Goal: Task Accomplishment & Management: Manage account settings

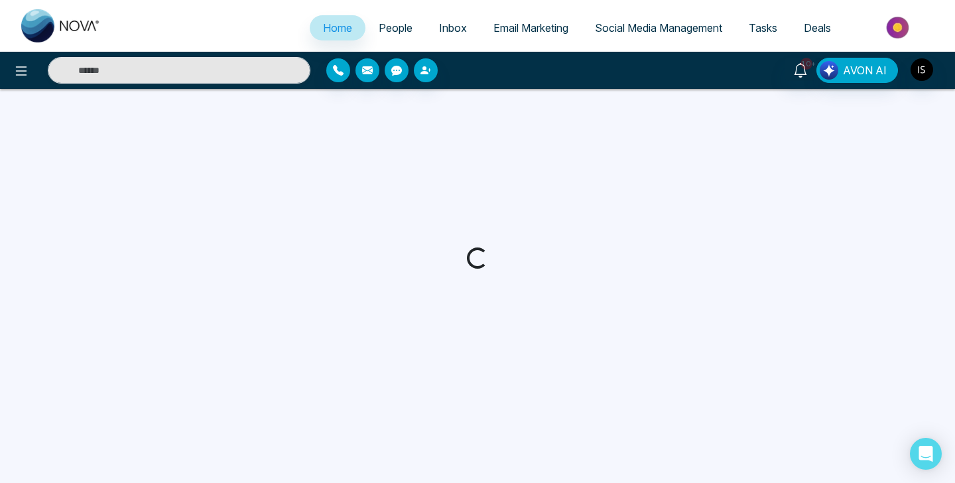
select select "*"
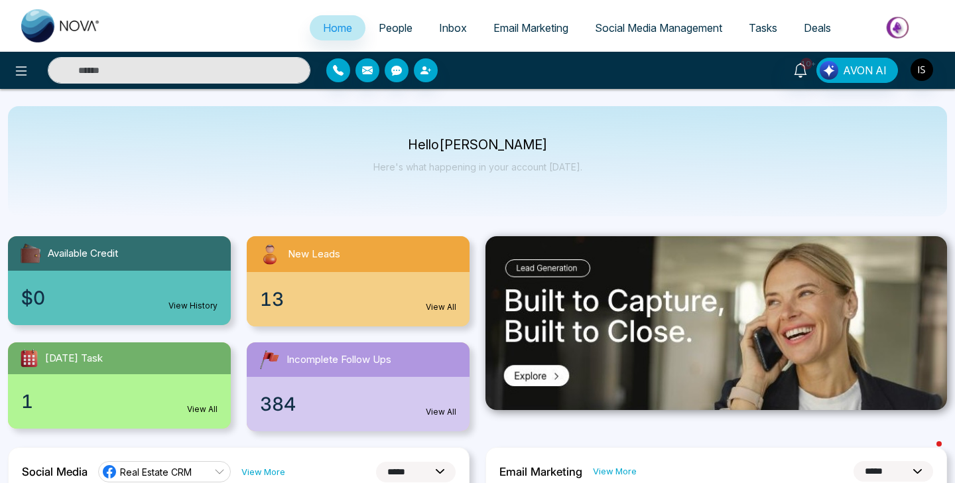
click at [328, 277] on div "13 View All" at bounding box center [358, 299] width 223 height 54
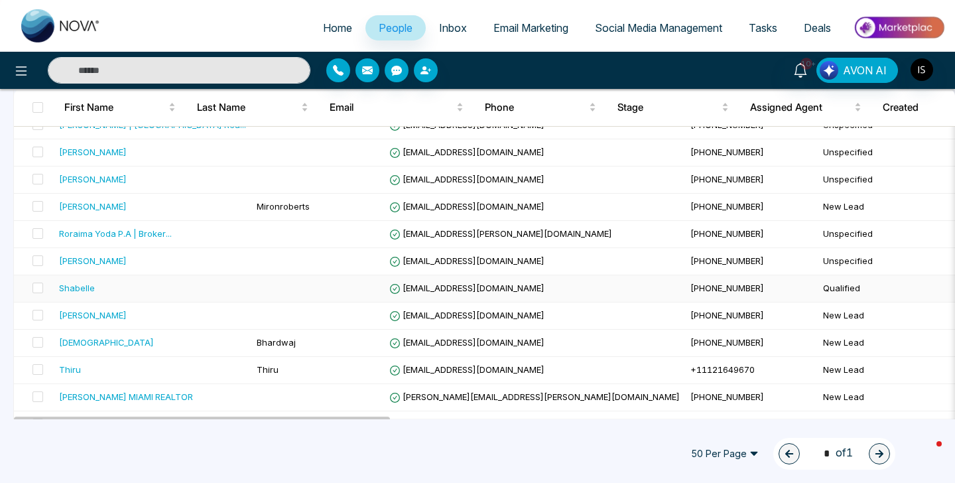
scroll to position [82, 0]
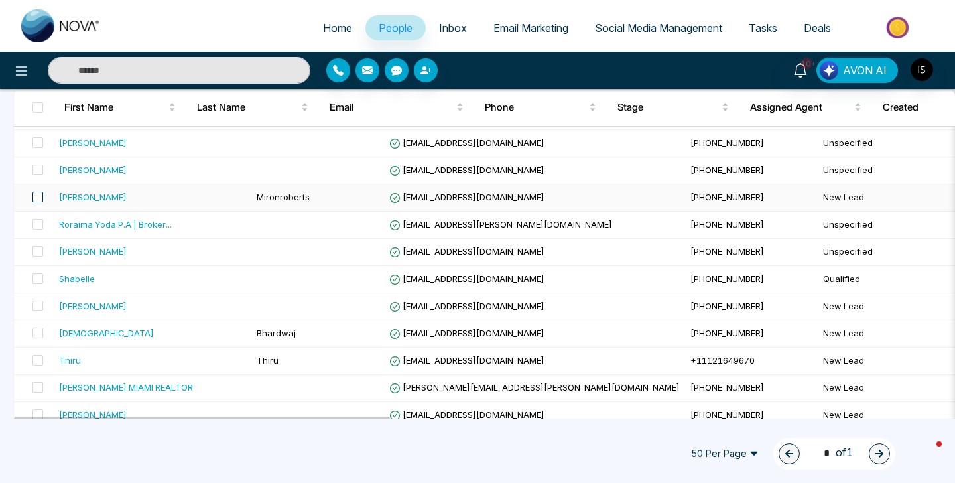
click at [38, 198] on span at bounding box center [38, 197] width 11 height 11
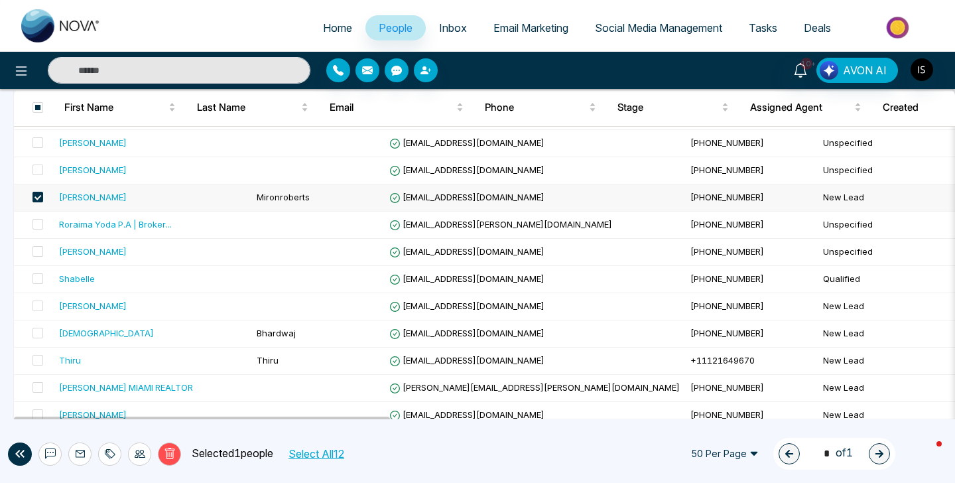
click at [138, 456] on icon at bounding box center [140, 454] width 11 height 8
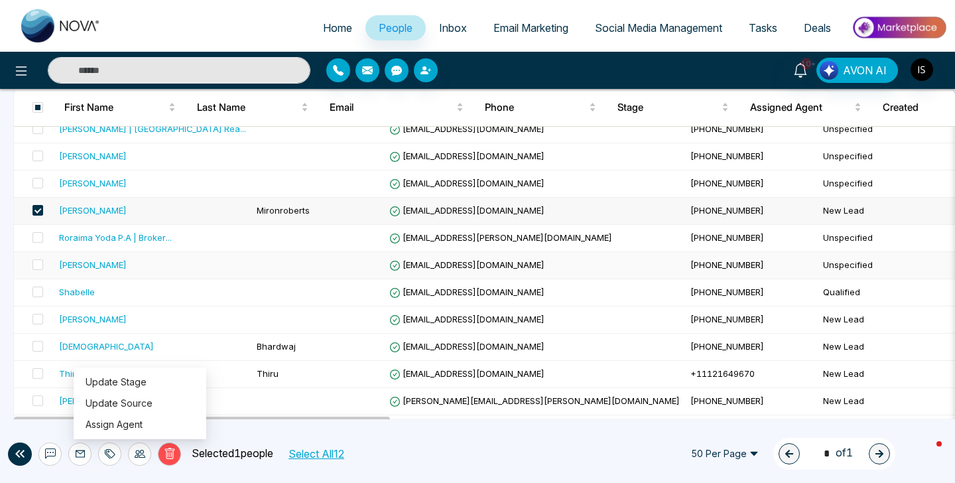
scroll to position [72, 0]
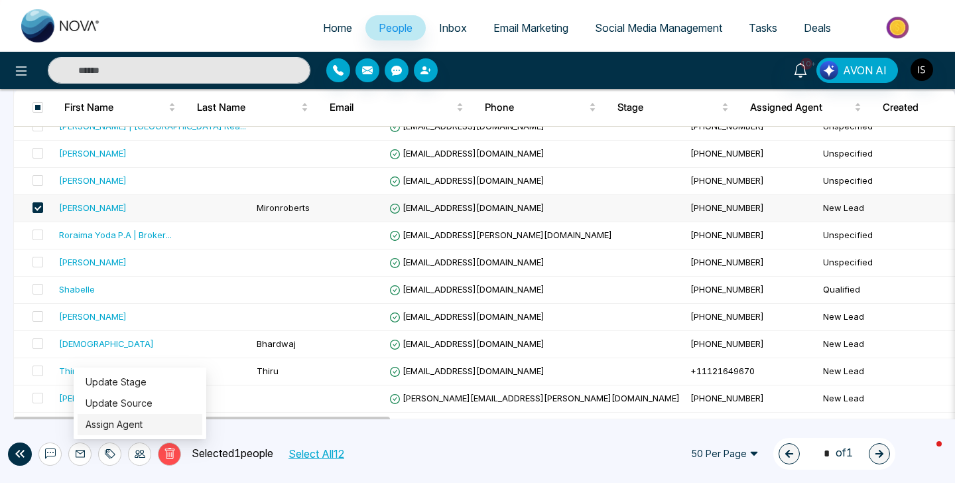
click at [143, 421] on link "Assign Agent" at bounding box center [114, 424] width 57 height 11
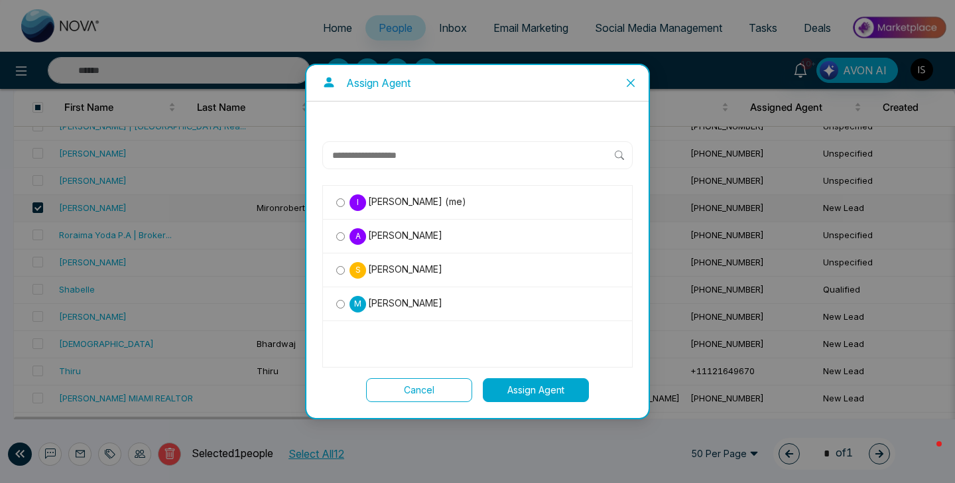
click at [408, 202] on span "[PERSON_NAME] (me)" at bounding box center [416, 201] width 100 height 15
click at [376, 277] on span "[PERSON_NAME]" at bounding box center [404, 269] width 76 height 15
click at [543, 393] on button "Assign Agent" at bounding box center [536, 390] width 106 height 24
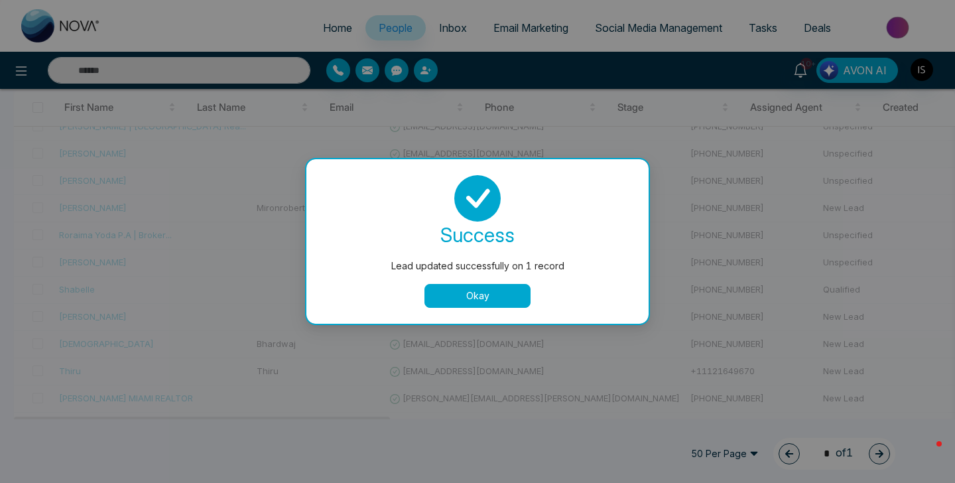
click at [488, 275] on div "success Lead updated successfully on 1 record Okay" at bounding box center [477, 241] width 310 height 133
click at [488, 286] on button "Okay" at bounding box center [478, 296] width 106 height 24
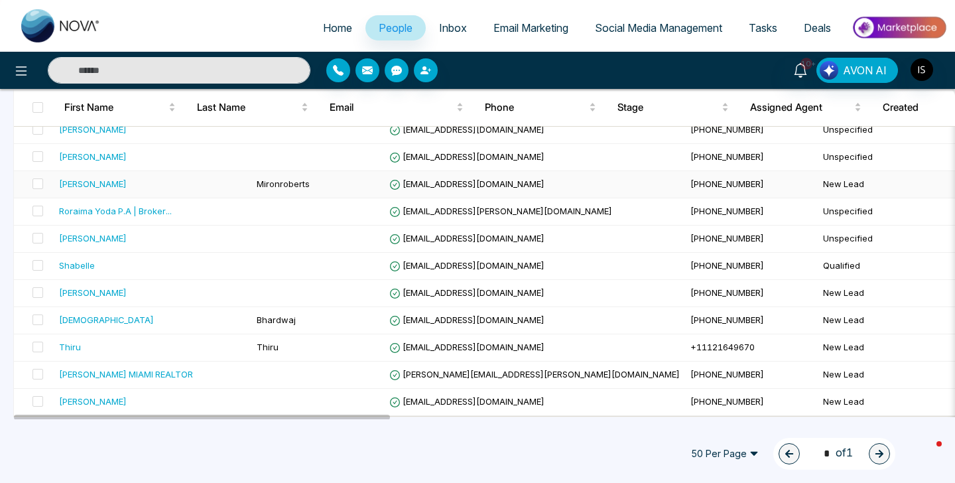
scroll to position [0, 0]
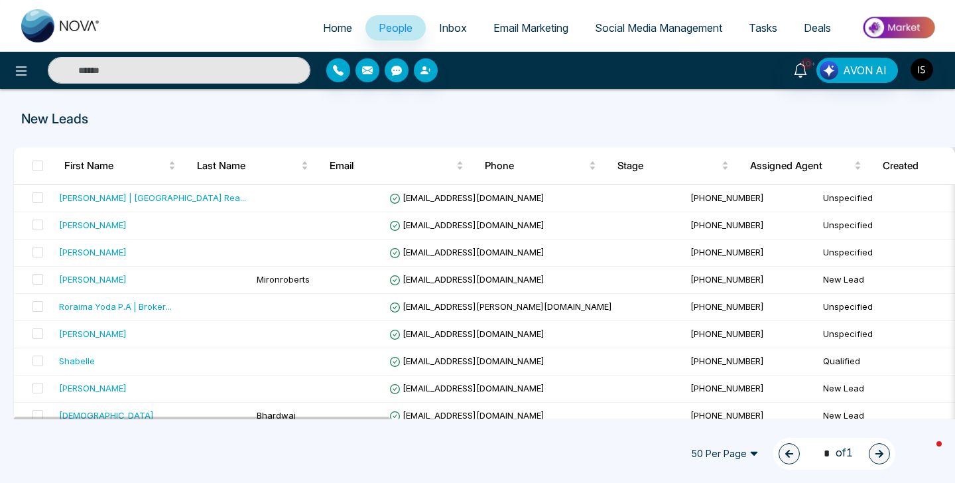
click at [326, 17] on link "Home" at bounding box center [338, 27] width 56 height 25
select select "*"
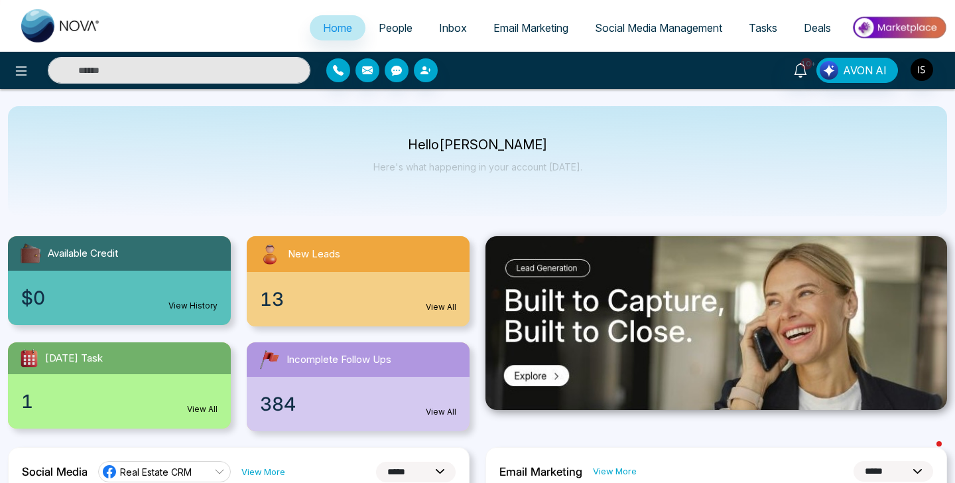
click at [373, 41] on li "People" at bounding box center [395, 28] width 60 height 27
click at [379, 35] on link "People" at bounding box center [395, 27] width 60 height 25
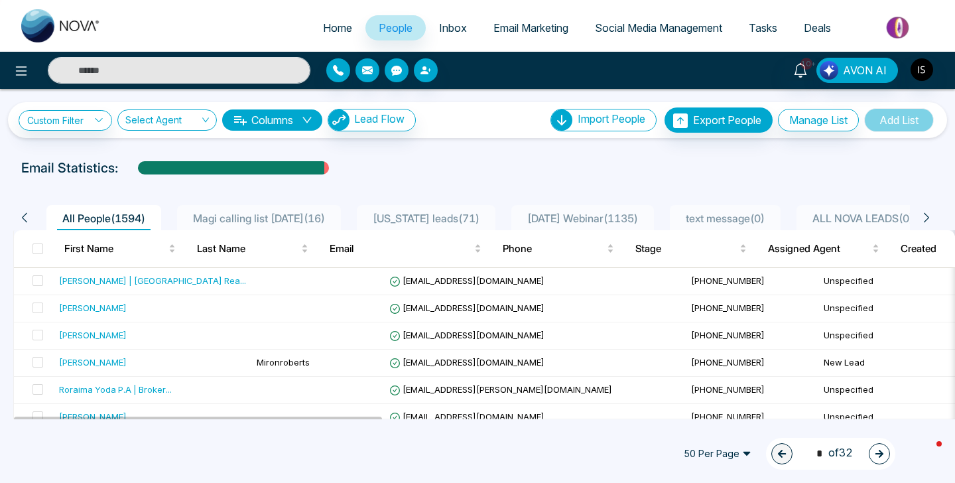
click at [323, 25] on span "Home" at bounding box center [337, 27] width 29 height 13
select select "*"
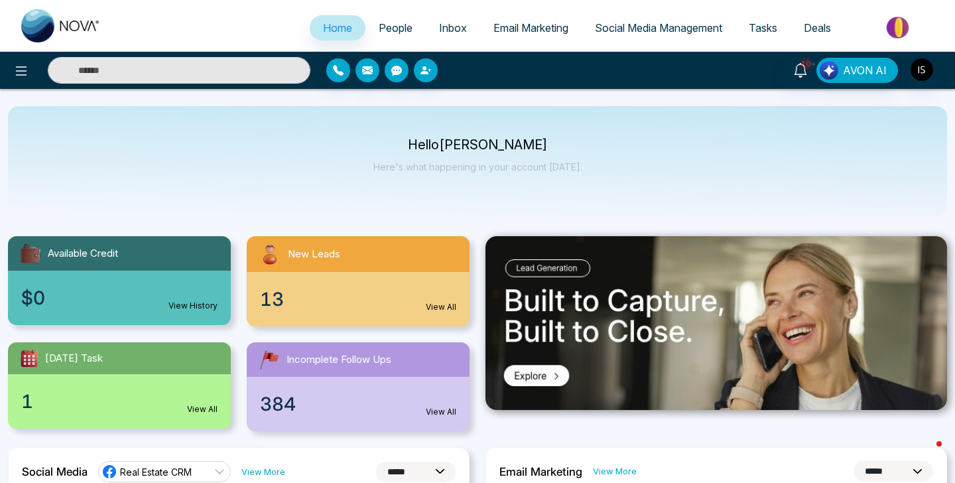
click at [400, 17] on link "People" at bounding box center [395, 27] width 60 height 25
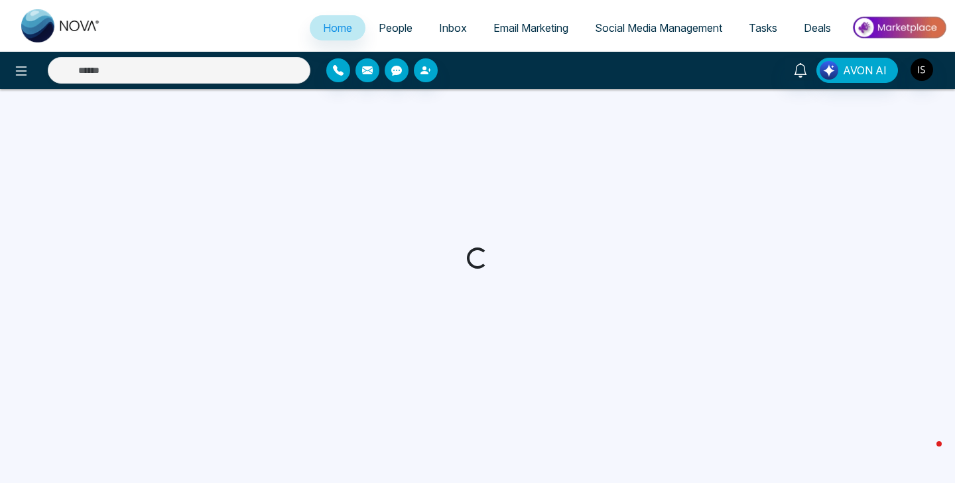
select select "*"
